Goal: Task Accomplishment & Management: Use online tool/utility

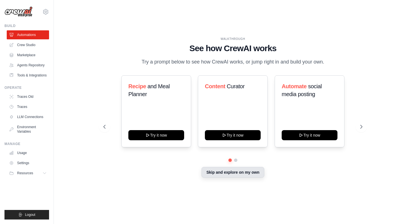
click at [212, 172] on button "Skip and explore on my own" at bounding box center [233, 172] width 63 height 11
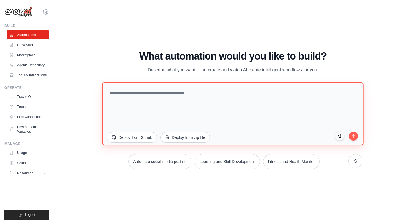
click at [158, 92] on textarea at bounding box center [232, 113] width 261 height 63
type textarea "**********"
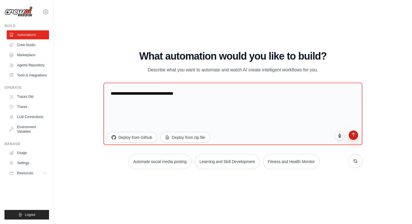
click at [354, 135] on icon "submit" at bounding box center [353, 134] width 5 height 5
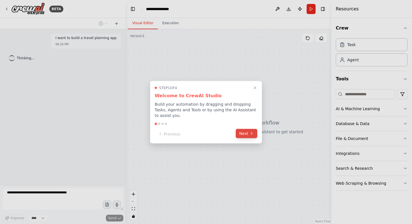
click at [246, 132] on button "Next" at bounding box center [247, 132] width 22 height 9
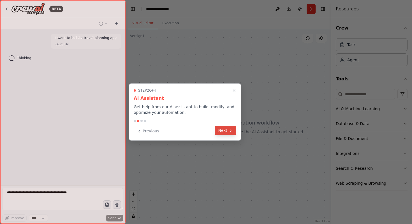
click at [230, 133] on button "Next" at bounding box center [226, 130] width 22 height 9
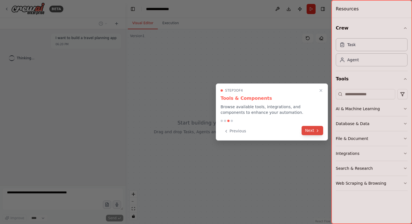
click at [314, 133] on button "Next" at bounding box center [313, 130] width 22 height 9
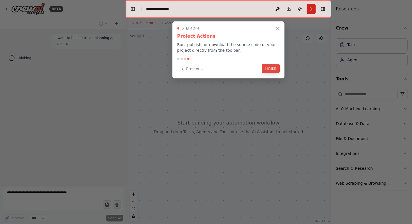
click at [270, 71] on button "Finish" at bounding box center [271, 68] width 18 height 9
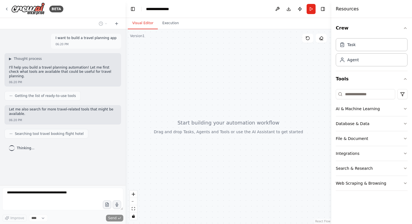
click at [24, 93] on span "Getting the list of ready-to-use tools" at bounding box center [45, 95] width 61 height 4
click at [11, 94] on icon at bounding box center [10, 95] width 3 height 3
click at [52, 93] on span "Getting the list of ready-to-use tools" at bounding box center [45, 95] width 61 height 4
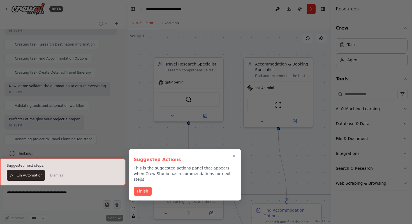
scroll to position [300, 0]
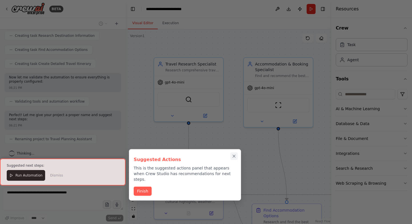
click at [235, 156] on icon "Close walkthrough" at bounding box center [234, 155] width 5 height 5
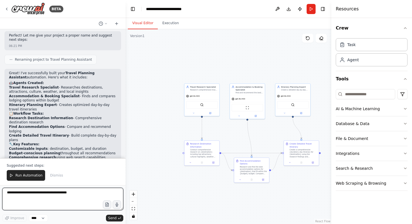
scroll to position [380, 0]
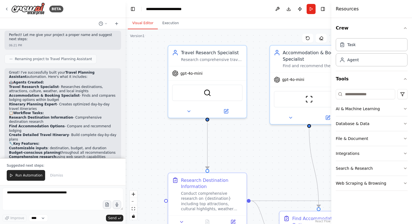
drag, startPoint x: 182, startPoint y: 89, endPoint x: 148, endPoint y: 148, distance: 67.9
click at [148, 148] on div ".deletable-edge-delete-btn { width: 20px; height: 20px; border: 0px solid #ffff…" at bounding box center [229, 126] width 206 height 194
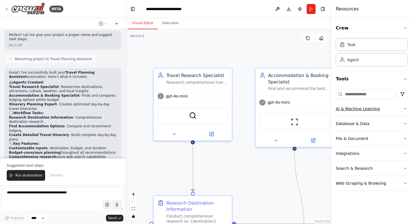
click at [351, 106] on div "AI & Machine Learning" at bounding box center [358, 109] width 44 height 6
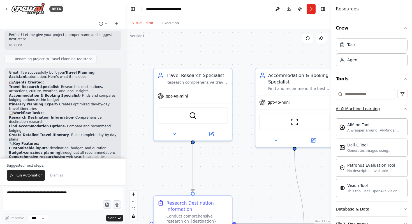
click at [393, 109] on button "AI & Machine Learning" at bounding box center [372, 108] width 72 height 15
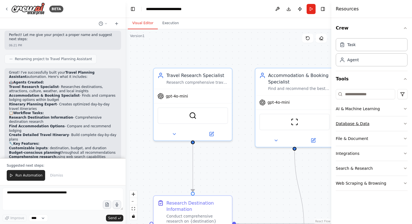
click at [386, 128] on button "Database & Data" at bounding box center [372, 123] width 72 height 15
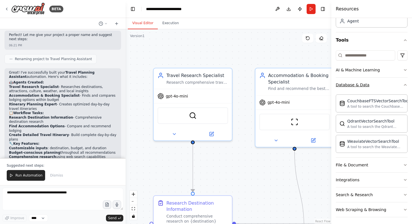
scroll to position [41, 0]
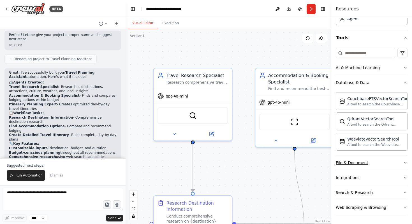
click at [397, 162] on button "File & Document" at bounding box center [372, 162] width 72 height 15
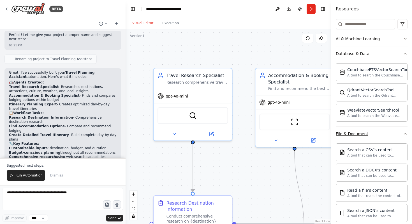
scroll to position [72, 0]
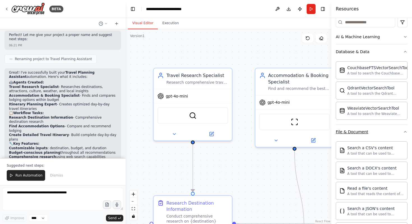
click at [391, 135] on button "File & Document" at bounding box center [372, 131] width 72 height 15
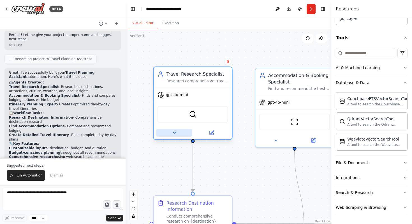
click at [168, 134] on button at bounding box center [174, 133] width 36 height 8
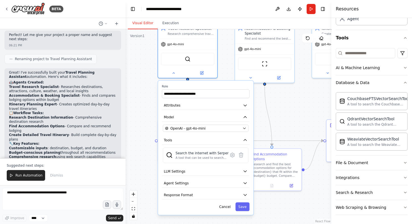
drag, startPoint x: 147, startPoint y: 162, endPoint x: 148, endPoint y: 101, distance: 60.6
click at [148, 101] on div ".deletable-edge-delete-btn { width: 20px; height: 20px; border: 0px solid #ffff…" at bounding box center [229, 126] width 206 height 194
click at [173, 73] on icon at bounding box center [174, 72] width 4 height 4
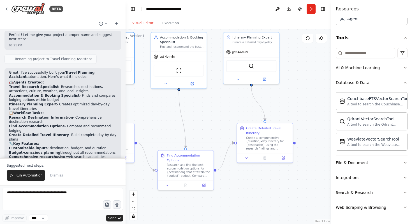
drag, startPoint x: 205, startPoint y: 171, endPoint x: 130, endPoint y: 171, distance: 75.5
click at [124, 171] on div "BETA I want to build a travel planning app 06:20 PM ▶ Thought process I'll help…" at bounding box center [206, 112] width 412 height 224
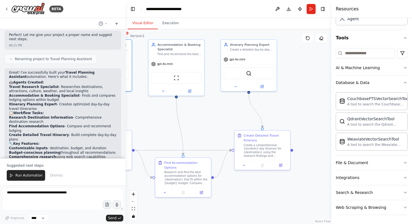
drag, startPoint x: 194, startPoint y: 123, endPoint x: 184, endPoint y: 146, distance: 25.5
click at [184, 146] on div ".deletable-edge-delete-btn { width: 20px; height: 20px; border: 0px solid #ffff…" at bounding box center [229, 126] width 206 height 194
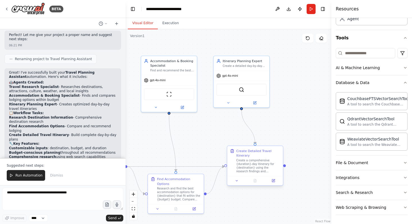
click at [262, 167] on div "Create a comprehensive {duration}-day itinerary for {destination} using the res…" at bounding box center [258, 165] width 44 height 15
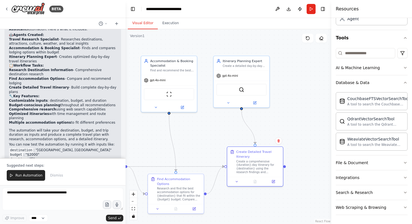
scroll to position [442, 0]
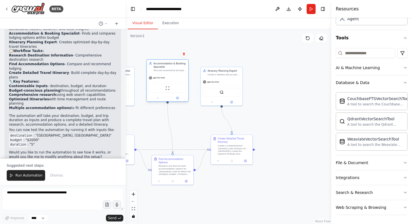
drag, startPoint x: 163, startPoint y: 100, endPoint x: 165, endPoint y: 91, distance: 8.4
click at [165, 91] on div "ScrapeWebsiteTool" at bounding box center [168, 87] width 42 height 13
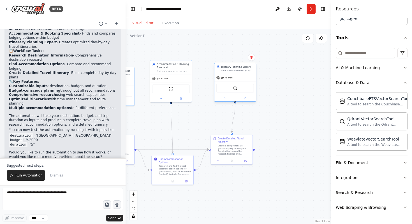
drag, startPoint x: 233, startPoint y: 81, endPoint x: 247, endPoint y: 78, distance: 13.8
click at [247, 78] on div "gpt-4o-mini" at bounding box center [236, 78] width 42 height 8
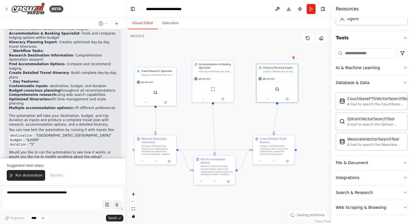
drag, startPoint x: 210, startPoint y: 113, endPoint x: 252, endPoint y: 114, distance: 42.1
click at [252, 114] on div ".deletable-edge-delete-btn { width: 20px; height: 20px; border: 0px solid #ffff…" at bounding box center [229, 126] width 206 height 194
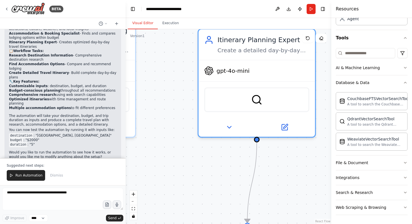
drag, startPoint x: 252, startPoint y: 114, endPoint x: 175, endPoint y: 179, distance: 101.1
click at [175, 179] on div ".deletable-edge-delete-btn { width: 20px; height: 20px; border: 0px solid #ffff…" at bounding box center [229, 126] width 206 height 194
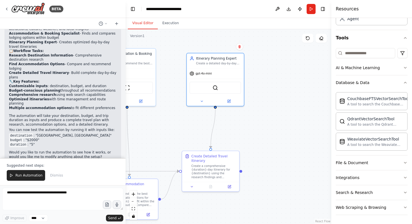
drag, startPoint x: 175, startPoint y: 179, endPoint x: 181, endPoint y: 122, distance: 57.0
click at [181, 122] on div ".deletable-edge-delete-btn { width: 20px; height: 20px; border: 0px solid #ffff…" at bounding box center [229, 126] width 206 height 194
click at [213, 90] on div "SerperDevTool" at bounding box center [216, 87] width 52 height 12
click at [218, 87] on img at bounding box center [216, 87] width 6 height 6
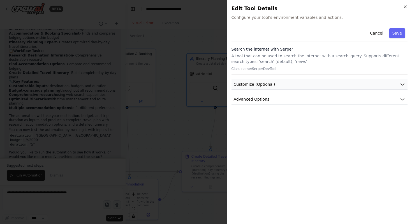
click at [240, 85] on span "Customize (Optional)" at bounding box center [255, 84] width 42 height 6
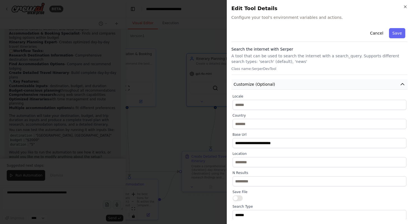
click at [240, 85] on span "Customize (Optional)" at bounding box center [255, 84] width 42 height 6
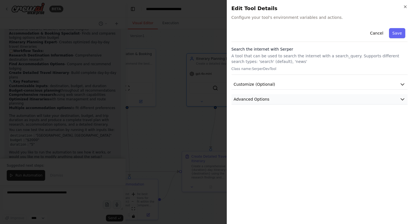
click at [245, 100] on span "Advanced Options" at bounding box center [252, 99] width 36 height 6
click at [407, 12] on h2 "Edit Tool Details" at bounding box center [320, 8] width 176 height 8
click at [402, 11] on h2 "Edit Tool Details" at bounding box center [320, 8] width 176 height 8
click at [405, 6] on icon "button" at bounding box center [405, 6] width 4 height 4
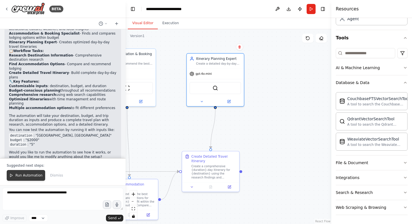
click at [28, 178] on button "Run Automation" at bounding box center [26, 175] width 38 height 11
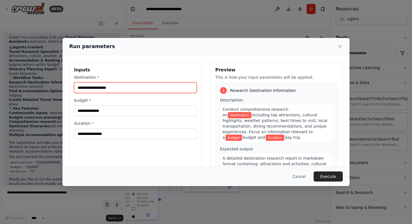
click at [91, 87] on input "destination *" at bounding box center [135, 87] width 123 height 11
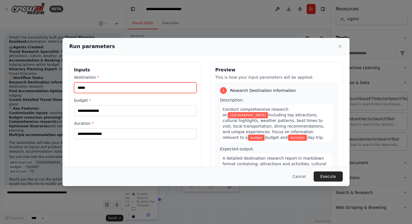
type input "*****"
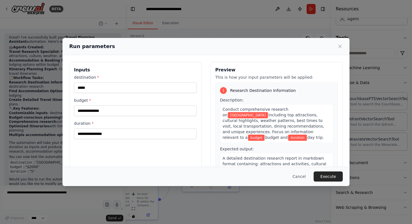
click at [98, 102] on label "budget *" at bounding box center [135, 100] width 123 height 6
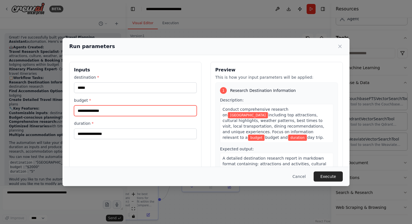
click at [98, 105] on input "budget *" at bounding box center [135, 110] width 123 height 11
type input "***"
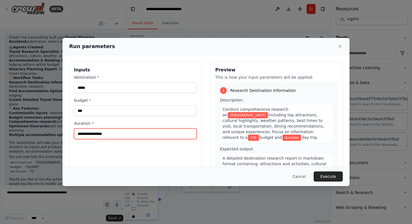
click at [92, 134] on input "duration *" at bounding box center [135, 133] width 123 height 11
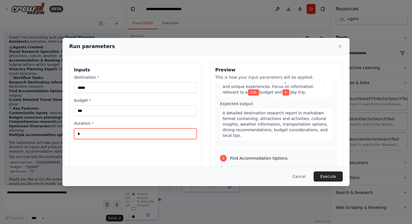
scroll to position [198, 0]
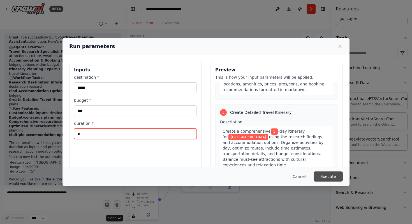
type input "*"
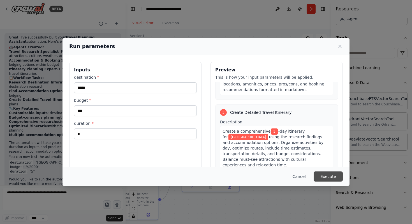
click at [328, 175] on button "Execute" at bounding box center [328, 176] width 29 height 10
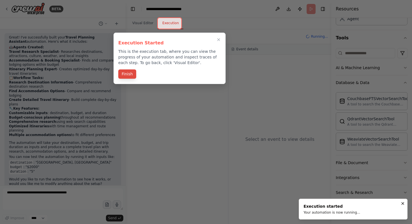
click at [128, 78] on button "Finish" at bounding box center [127, 73] width 18 height 9
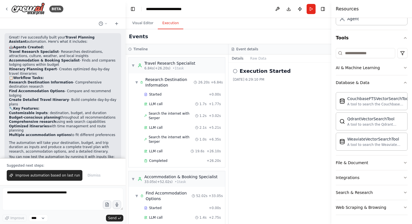
scroll to position [239, 0]
